Goal: Navigation & Orientation: Find specific page/section

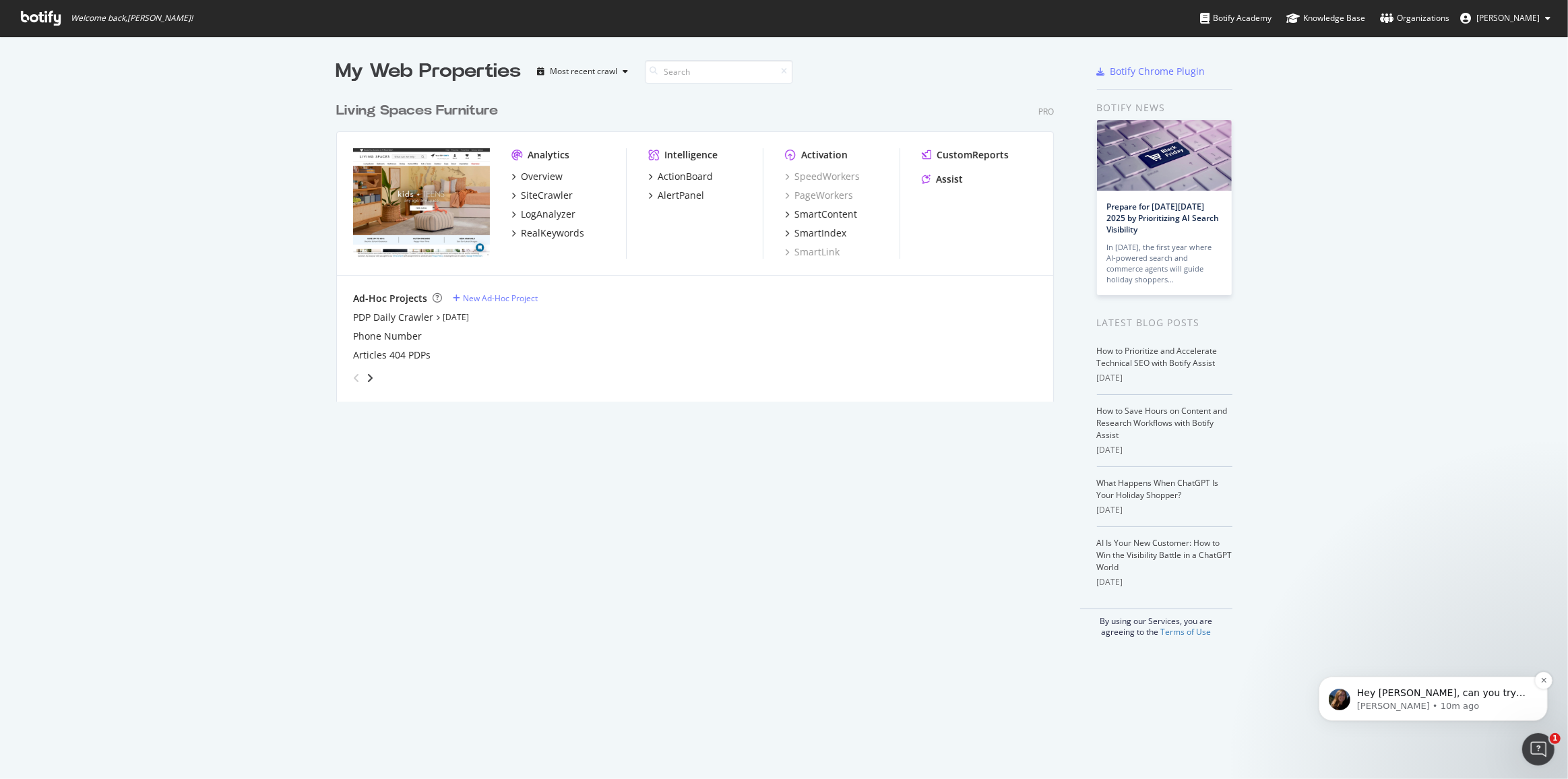
click at [1410, 684] on div "Hey Kianna, can you try updating your header to be formatted like this Authoriz…" at bounding box center [1432, 698] width 209 height 27
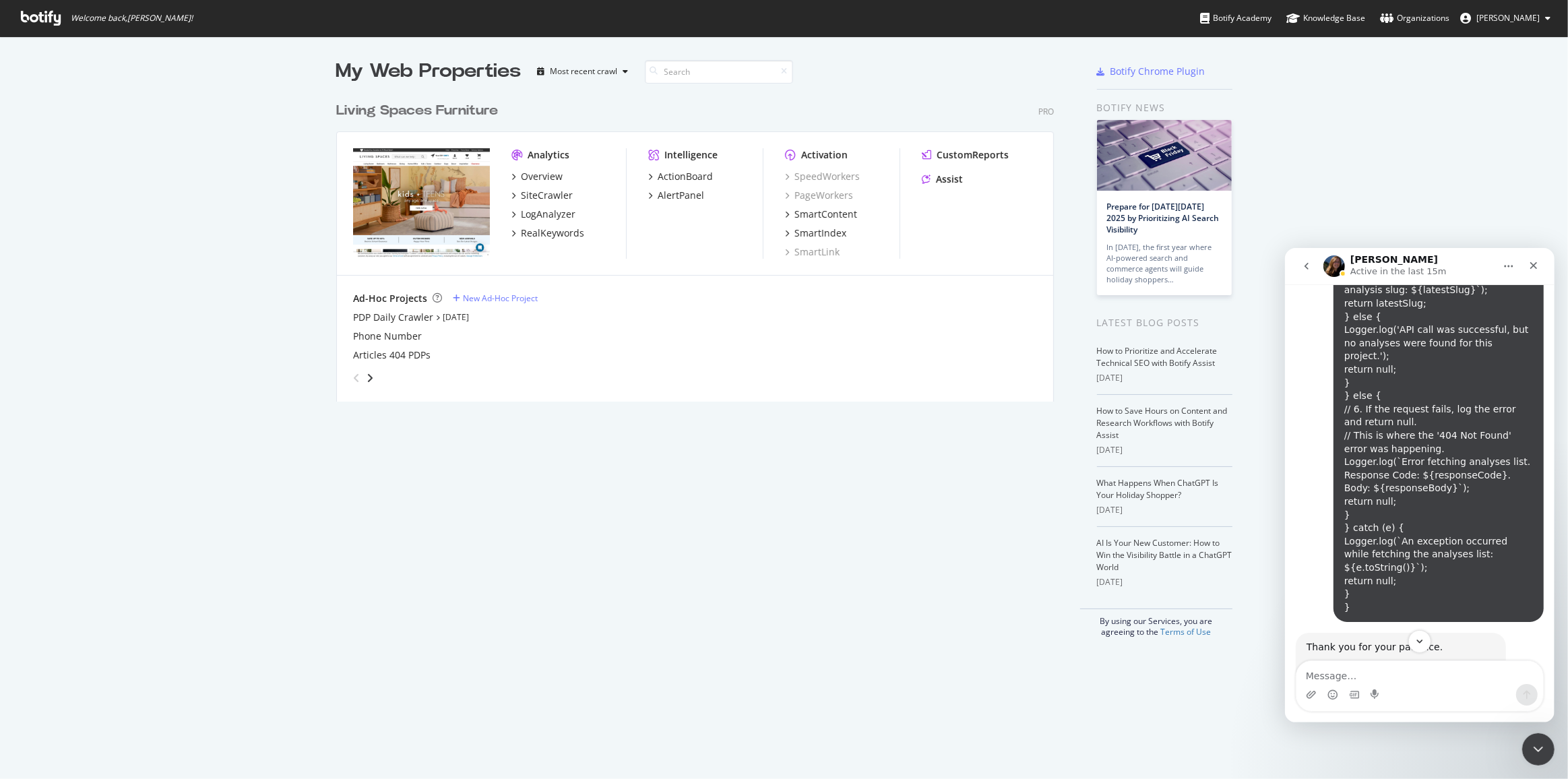
scroll to position [11061, 0]
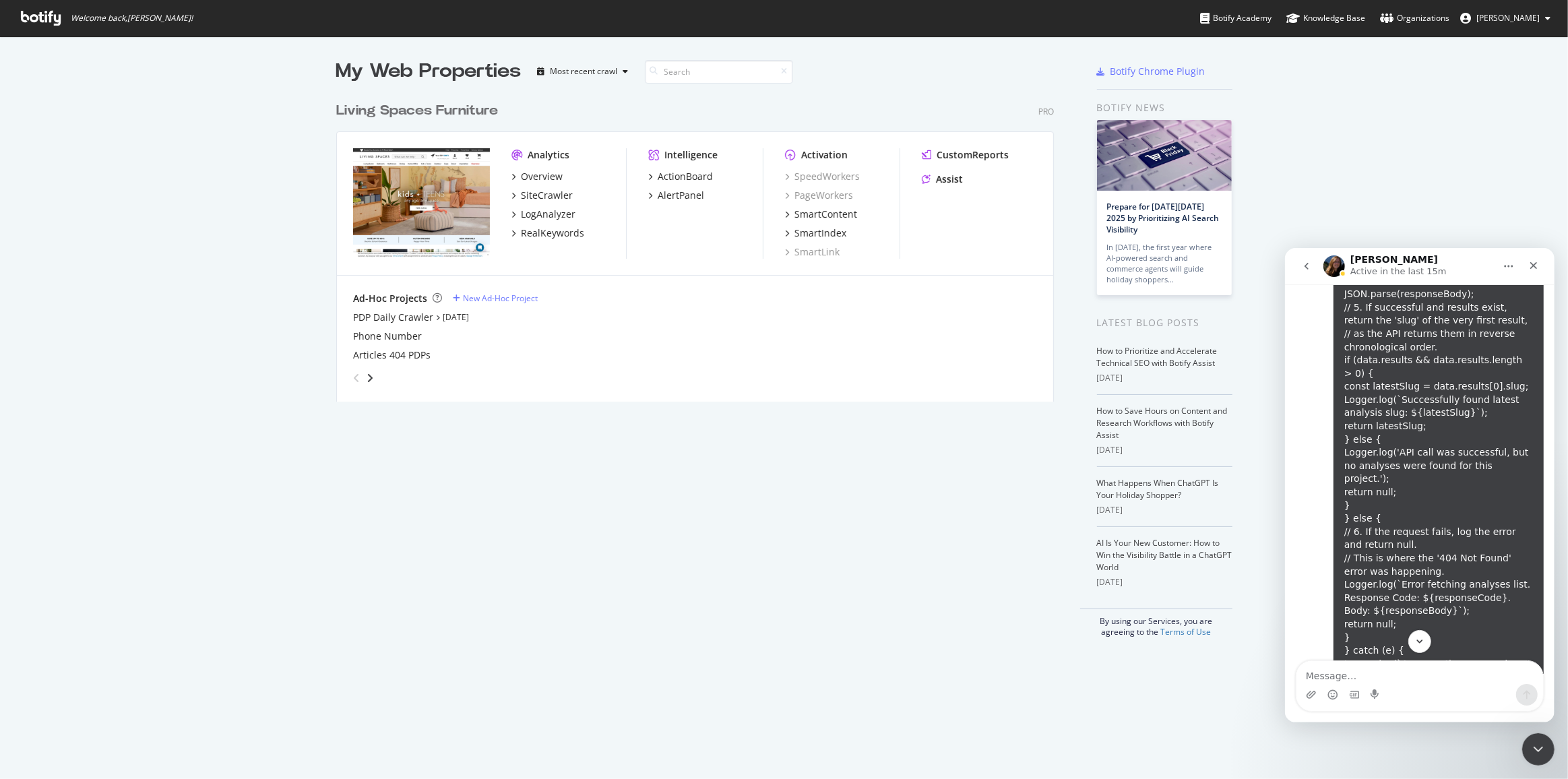
drag, startPoint x: 1333, startPoint y: 509, endPoint x: 1303, endPoint y: 505, distance: 30.3
copy link "https://developers.botify.com/reference/getprojectanalyses-1"
click at [1527, 13] on span "Kianna Vazquez" at bounding box center [1507, 17] width 63 height 11
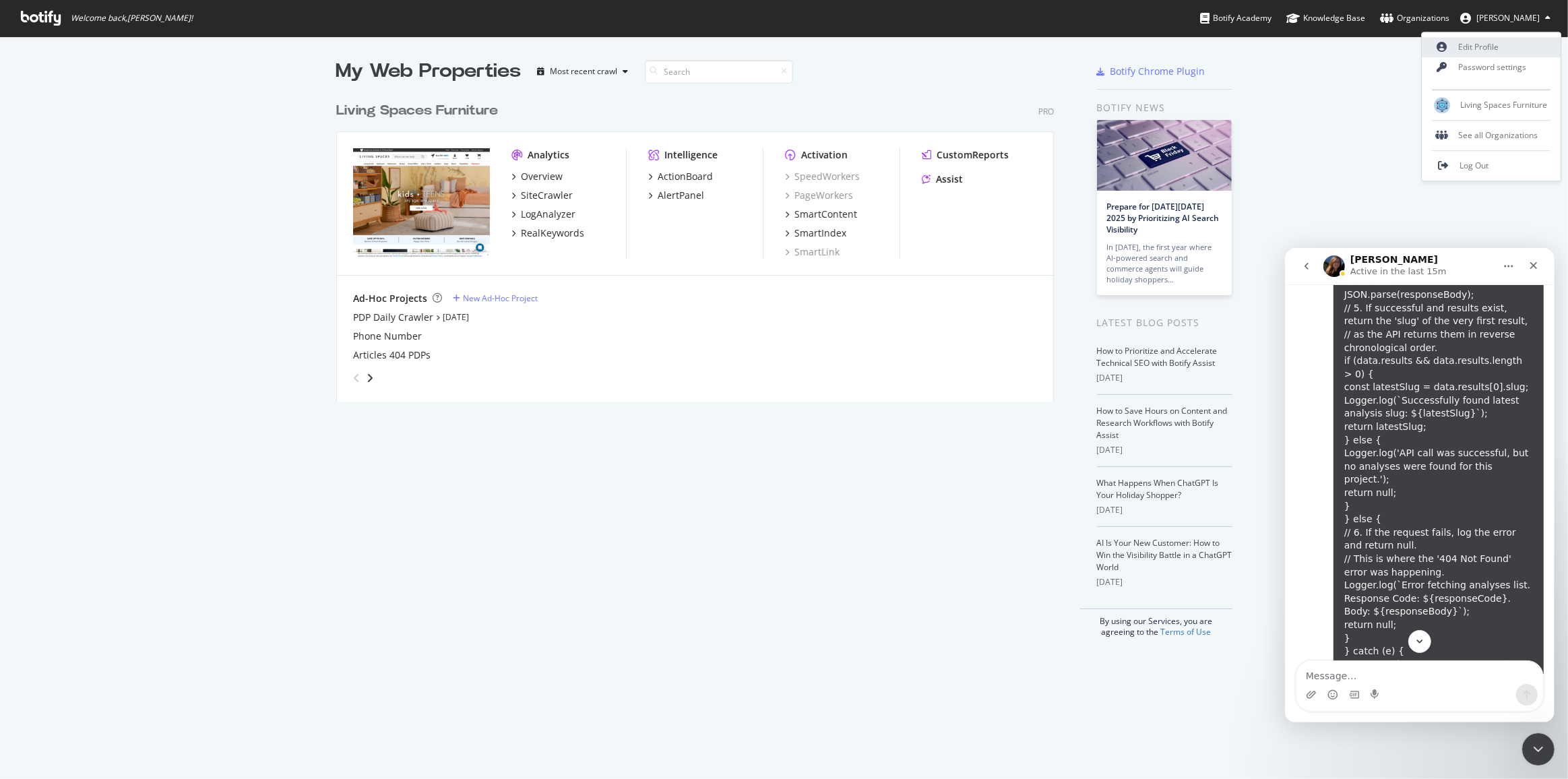
click at [1498, 45] on link "Edit Profile" at bounding box center [1491, 47] width 139 height 20
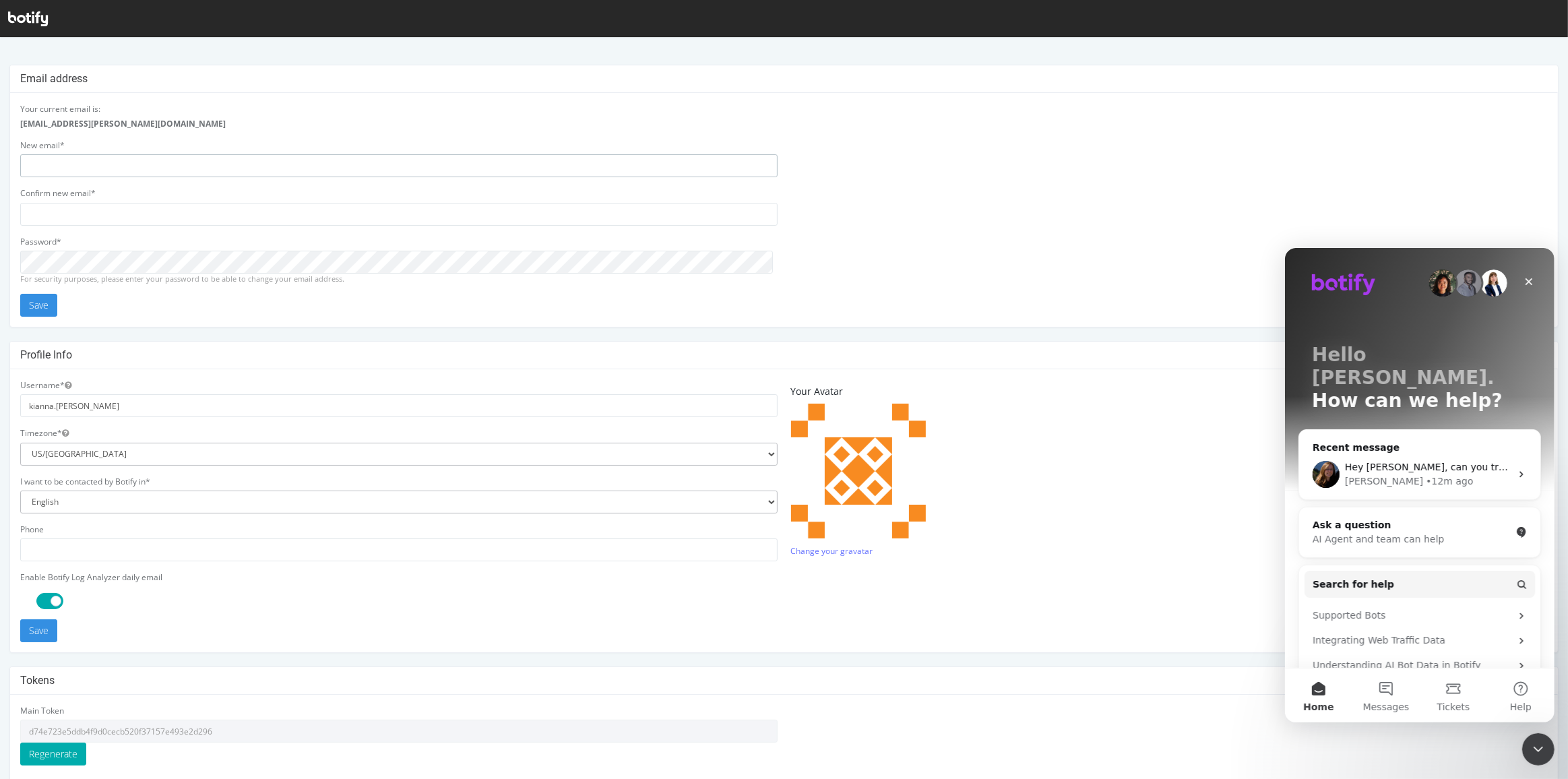
type input "kianna.vazquez@livingspaces.com"
drag, startPoint x: 65, startPoint y: 729, endPoint x: 30, endPoint y: 729, distance: 35.0
click at [30, 729] on input "d74e723e5ddb4f9d0cecb520f37157e493e2d296" at bounding box center [399, 731] width 758 height 23
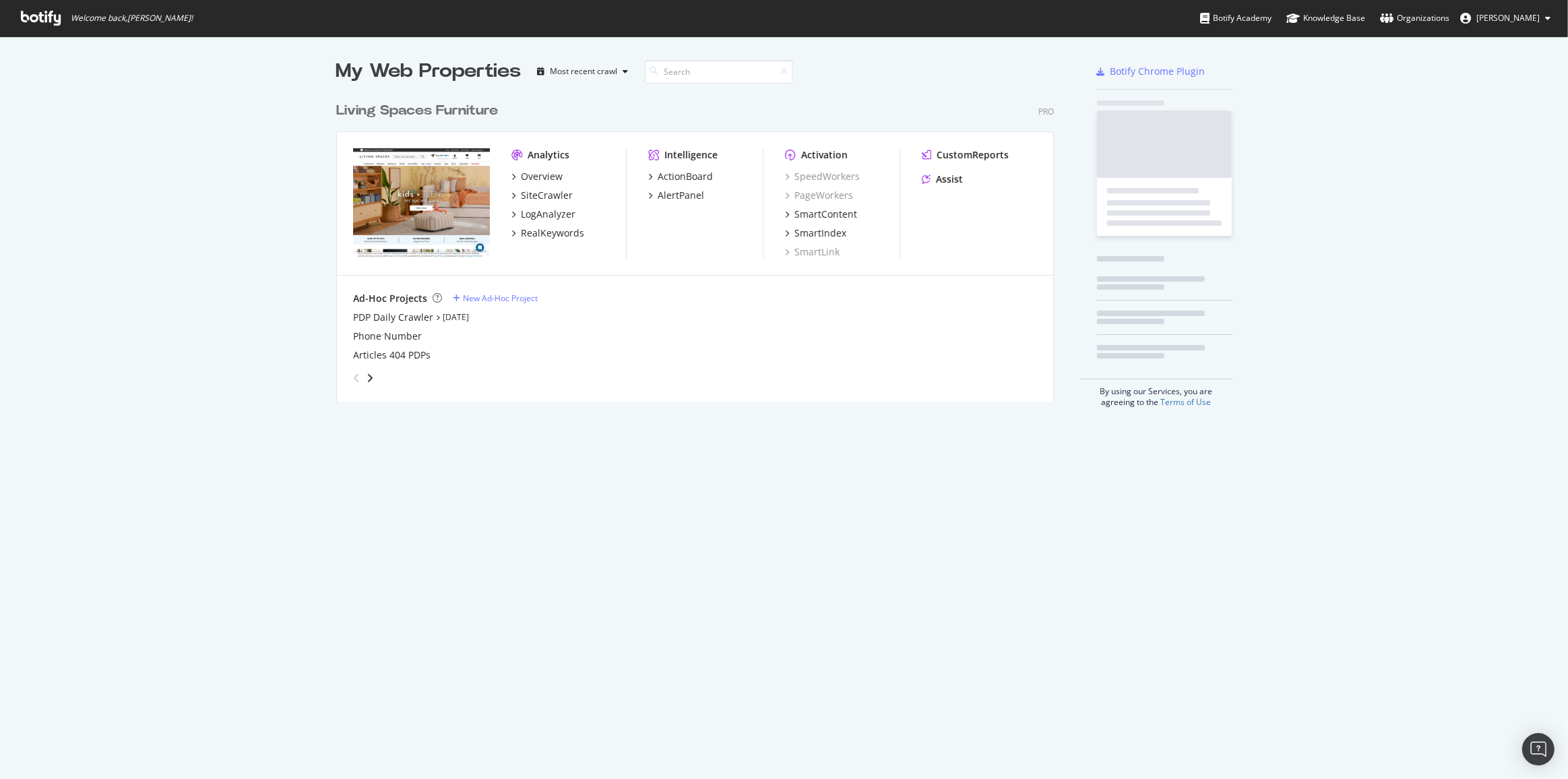
scroll to position [769, 1549]
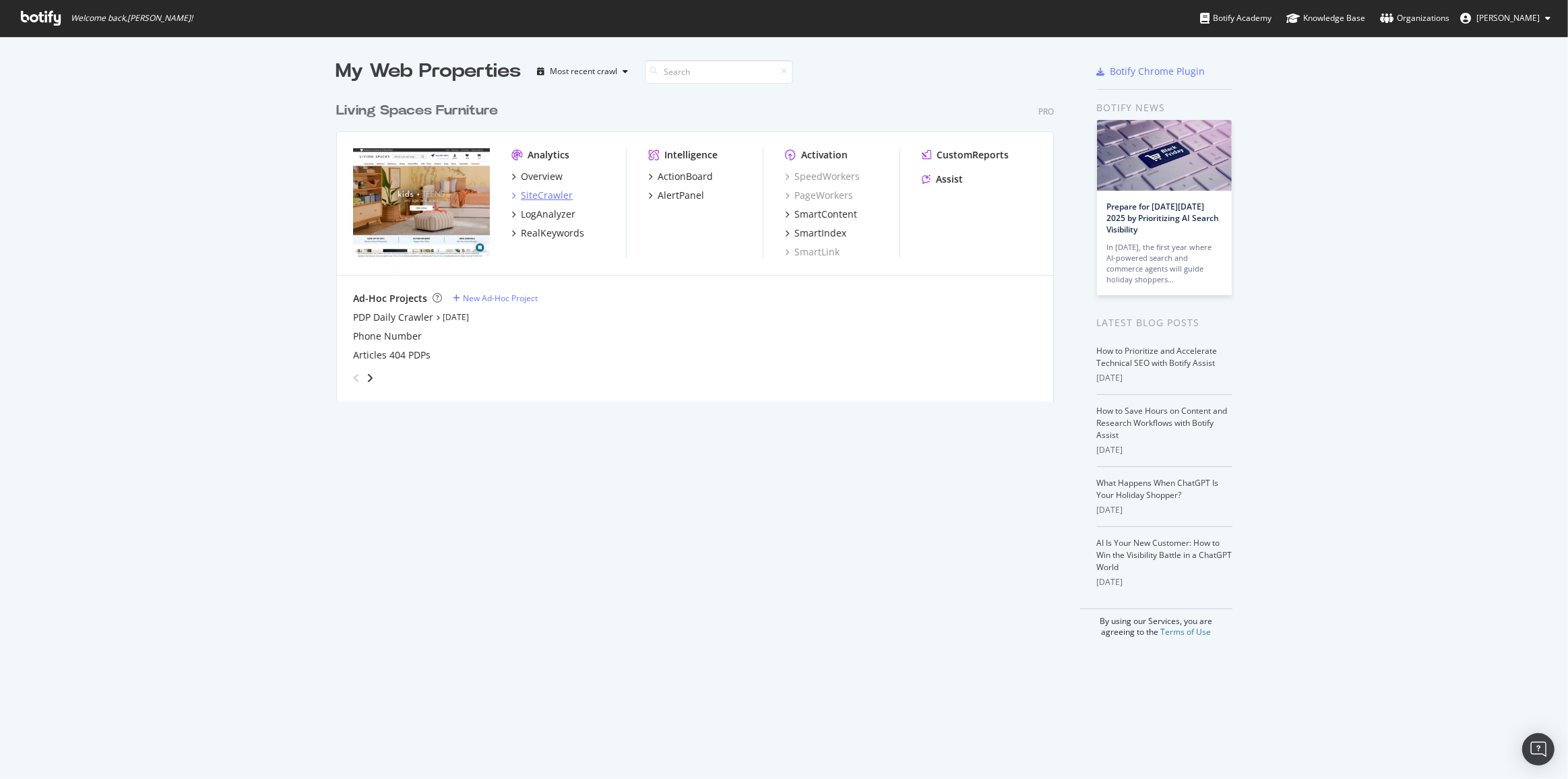
click at [554, 194] on div "SiteCrawler" at bounding box center [547, 195] width 52 height 13
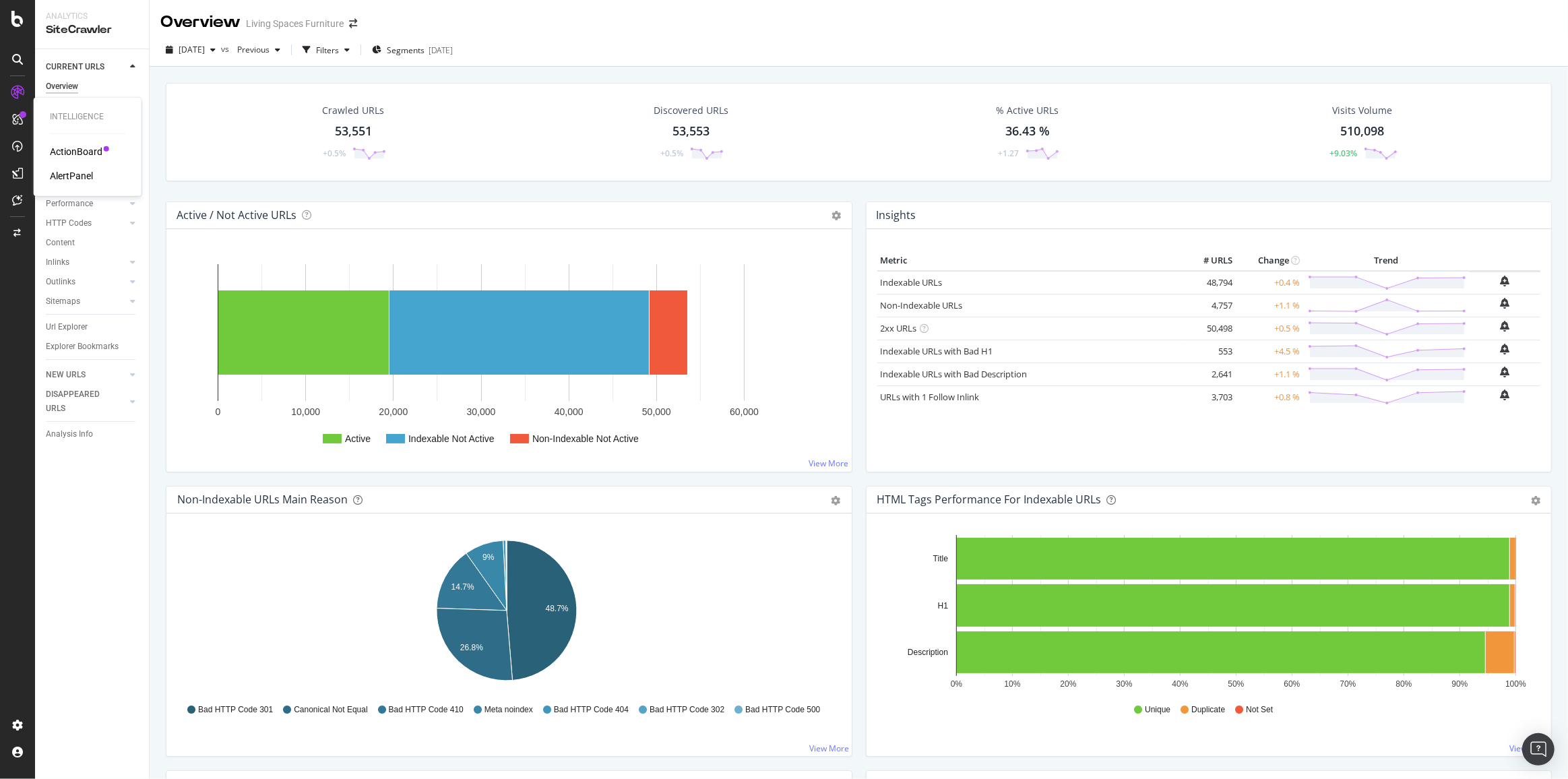
click at [78, 152] on div "ActionBoard" at bounding box center [76, 151] width 52 height 13
